Goal: Information Seeking & Learning: Learn about a topic

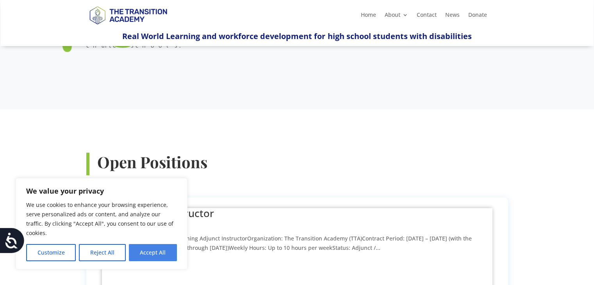
click at [154, 254] on button "Accept All" at bounding box center [153, 252] width 48 height 17
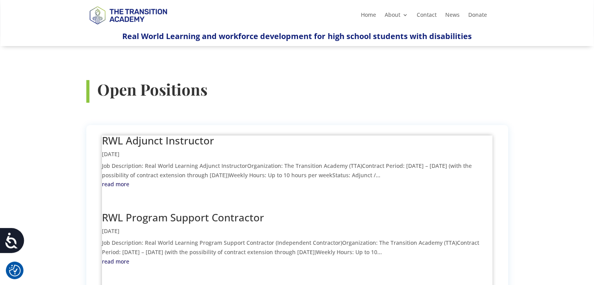
scroll to position [259, 0]
click at [118, 135] on link "RWL Adjunct Instructor" at bounding box center [158, 142] width 112 height 14
click at [126, 212] on link "RWL Program Support Contractor" at bounding box center [183, 219] width 162 height 14
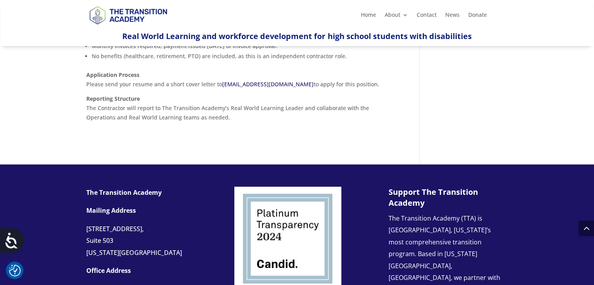
scroll to position [598, 0]
